Goal: Task Accomplishment & Management: Manage account settings

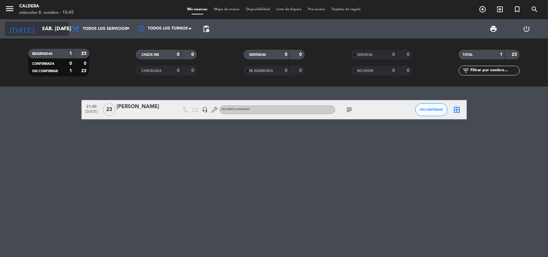
click at [45, 30] on input "sáb. [DATE]" at bounding box center [73, 29] width 68 height 13
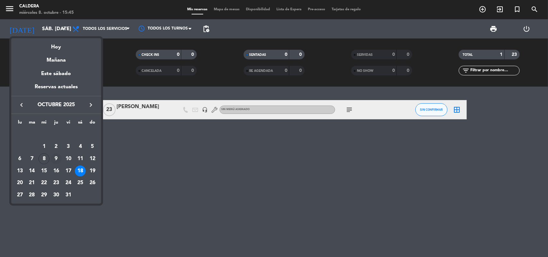
click at [55, 156] on div "9" at bounding box center [56, 158] width 11 height 11
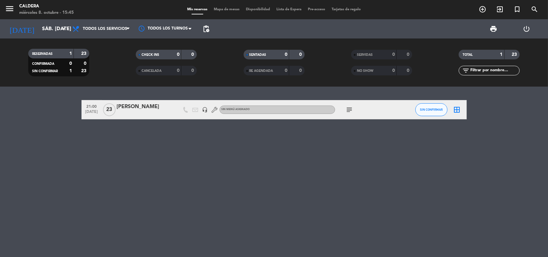
type input "[DEMOGRAPHIC_DATA] [DATE]"
click at [482, 8] on icon "add_circle_outline" at bounding box center [483, 9] width 8 height 8
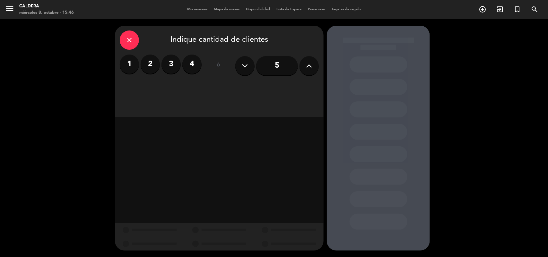
click at [158, 63] on label "2" at bounding box center [150, 64] width 19 height 19
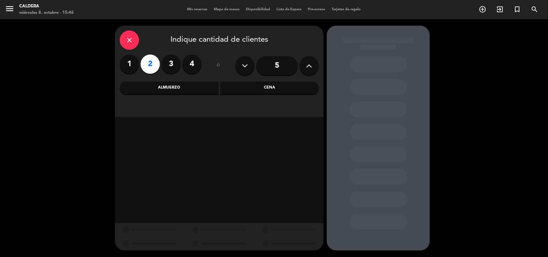
click at [281, 84] on div "Cena" at bounding box center [269, 88] width 99 height 13
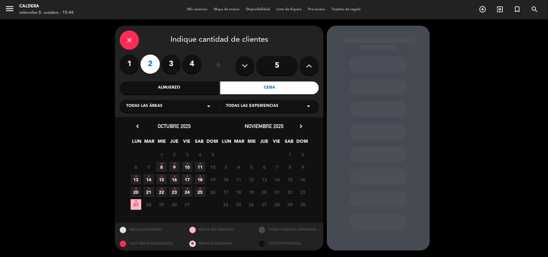
click at [177, 164] on span "9 •" at bounding box center [174, 167] width 11 height 11
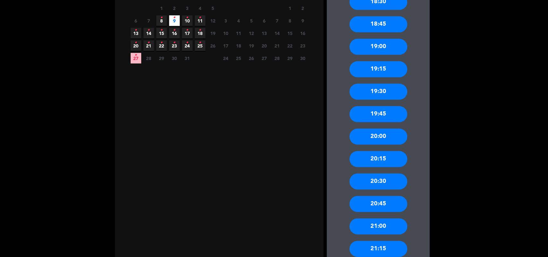
scroll to position [161, 0]
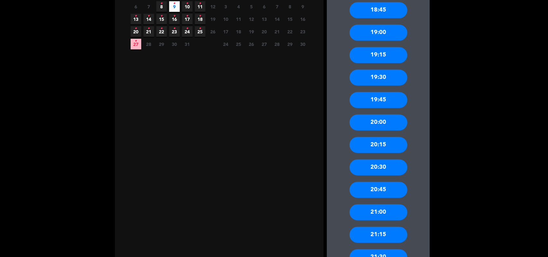
click at [372, 209] on div "21:00" at bounding box center [379, 212] width 58 height 16
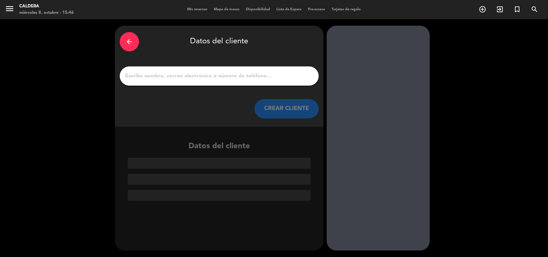
scroll to position [0, 0]
click at [166, 73] on input "1" at bounding box center [219, 76] width 189 height 9
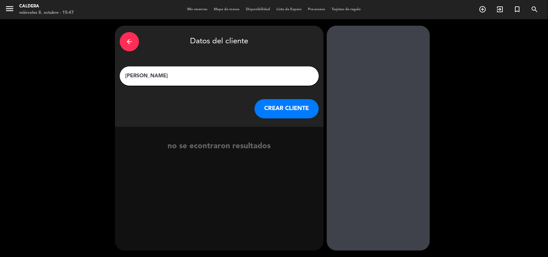
type input "[PERSON_NAME]"
click at [270, 106] on button "CREAR CLIENTE" at bounding box center [287, 108] width 64 height 19
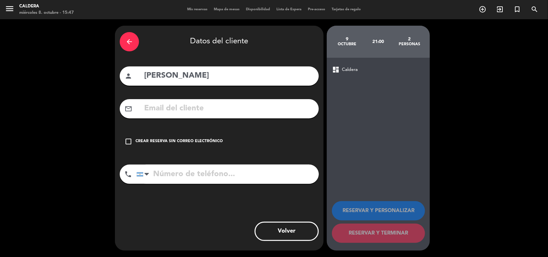
click at [167, 172] on input "tel" at bounding box center [227, 174] width 182 height 19
type input "1158648106"
click at [159, 108] on input "text" at bounding box center [228, 108] width 170 height 13
type input "O"
click at [131, 138] on icon "check_box_outline_blank" at bounding box center [129, 142] width 8 height 8
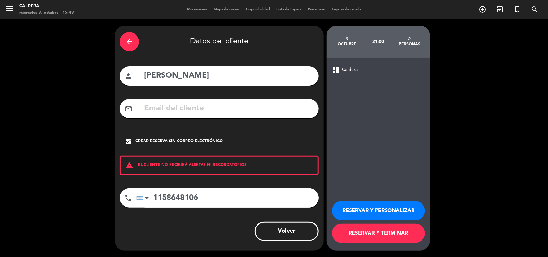
click at [361, 214] on button "RESERVAR Y PERSONALIZAR" at bounding box center [378, 210] width 93 height 19
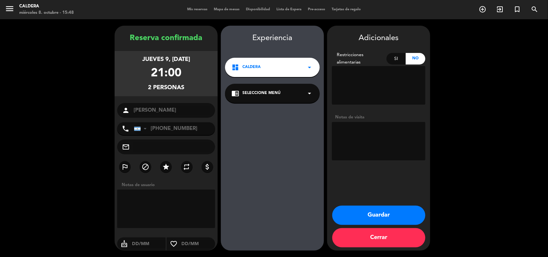
click at [387, 141] on textarea at bounding box center [378, 141] width 93 height 39
type textarea "BIG BOX BP5DGAAY"
click at [365, 206] on button "Guardar" at bounding box center [378, 215] width 93 height 19
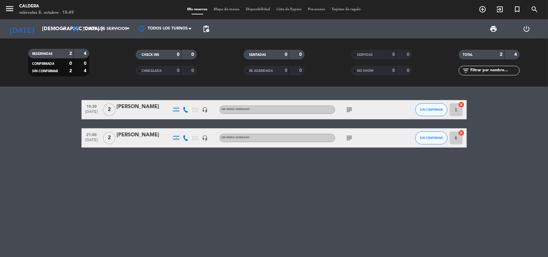
click at [352, 109] on icon "subject" at bounding box center [350, 110] width 8 height 8
click at [353, 137] on icon "subject" at bounding box center [350, 138] width 8 height 8
click at [52, 36] on div "[DATE] jue. [DATE] arrow_drop_down" at bounding box center [37, 28] width 64 height 19
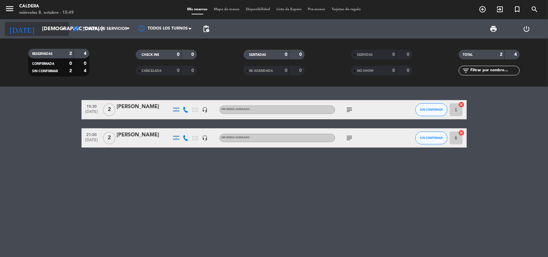
click at [54, 28] on input "[DEMOGRAPHIC_DATA] [DATE]" at bounding box center [73, 29] width 68 height 13
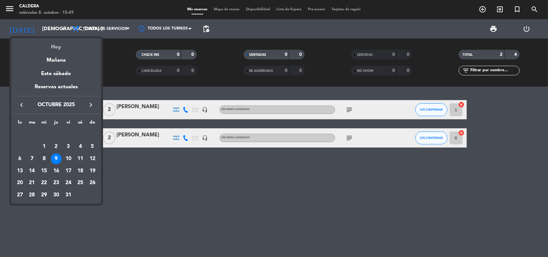
click at [53, 49] on div "Hoy" at bounding box center [56, 44] width 90 height 13
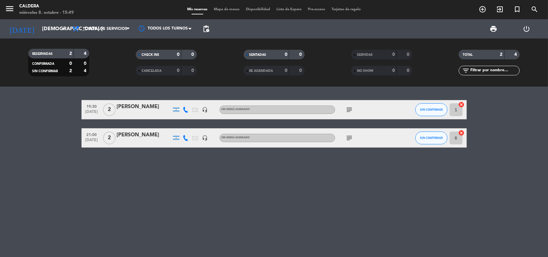
type input "mié. [DATE]"
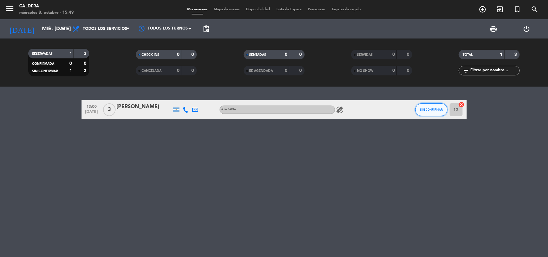
click at [427, 111] on span "SIN CONFIRMAR" at bounding box center [431, 110] width 23 height 4
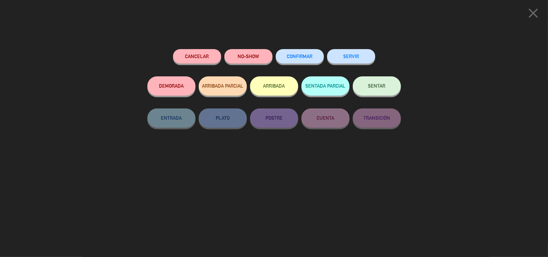
click at [349, 58] on button "SERVIR" at bounding box center [351, 56] width 48 height 14
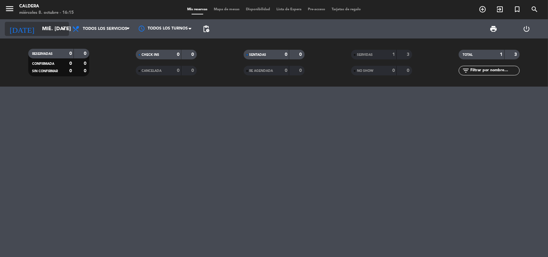
click at [61, 29] on icon "arrow_drop_down" at bounding box center [64, 29] width 8 height 8
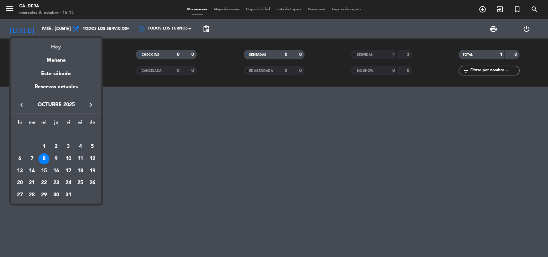
click at [60, 48] on div "Hoy" at bounding box center [56, 44] width 90 height 13
